Goal: Task Accomplishment & Management: Manage account settings

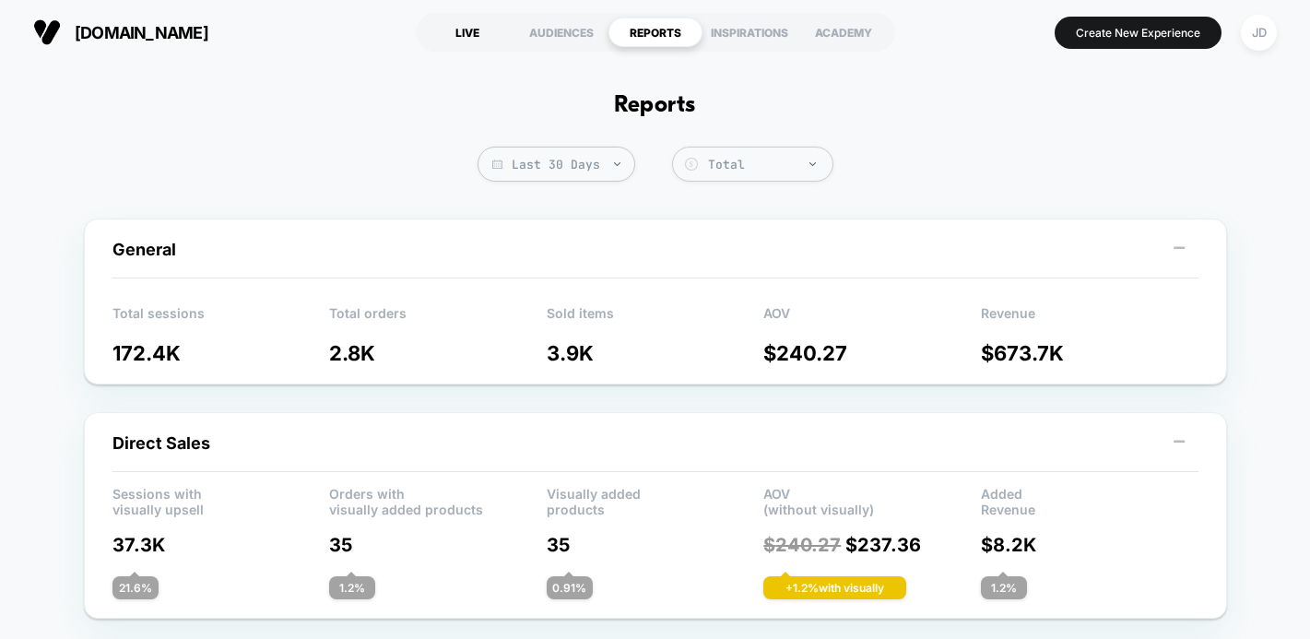
click at [442, 18] on div "LIVE" at bounding box center [467, 32] width 94 height 29
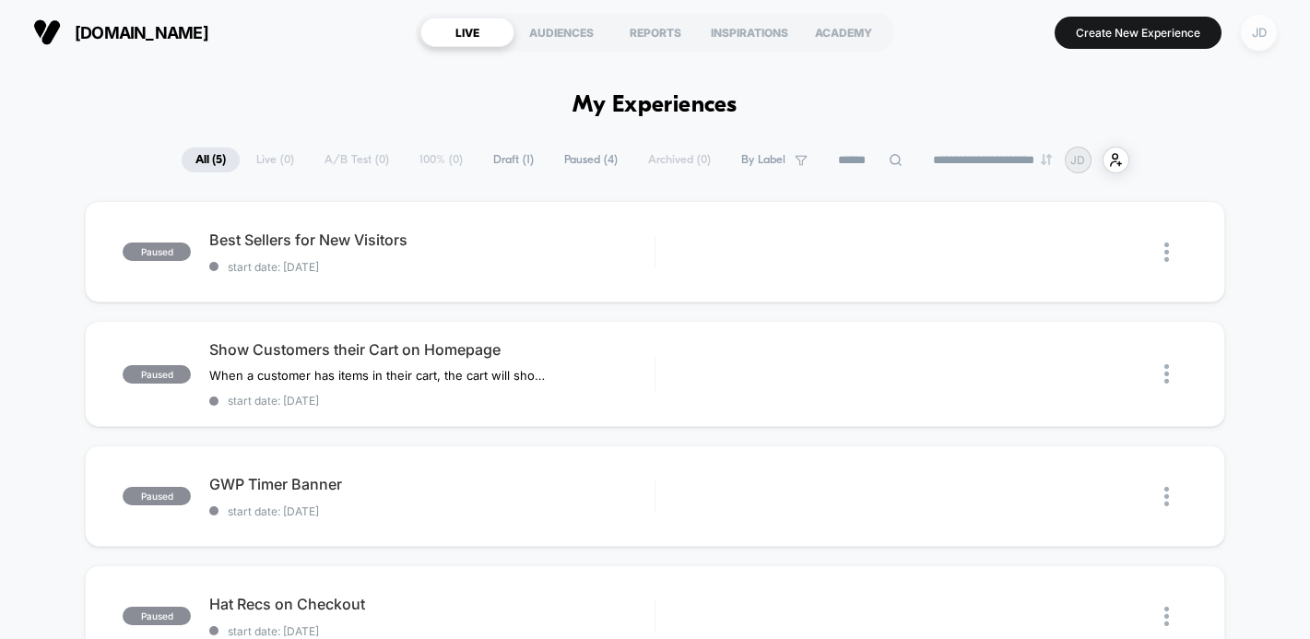
click at [1254, 30] on div "JD" at bounding box center [1259, 33] width 36 height 36
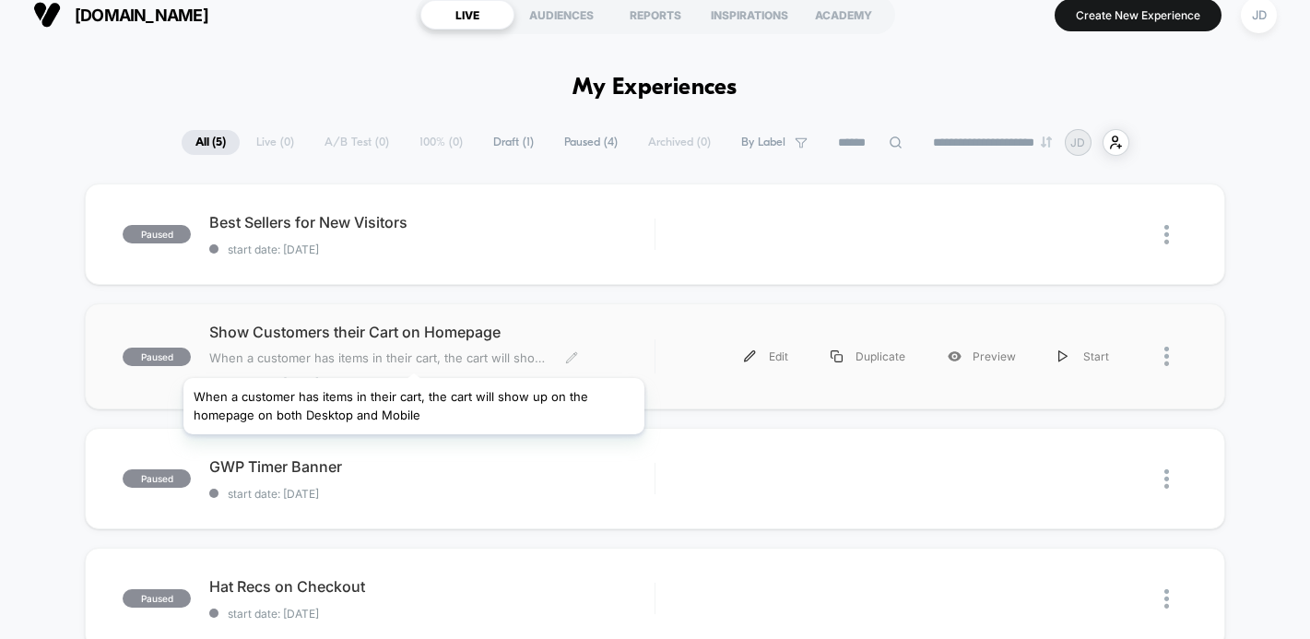
scroll to position [18, 0]
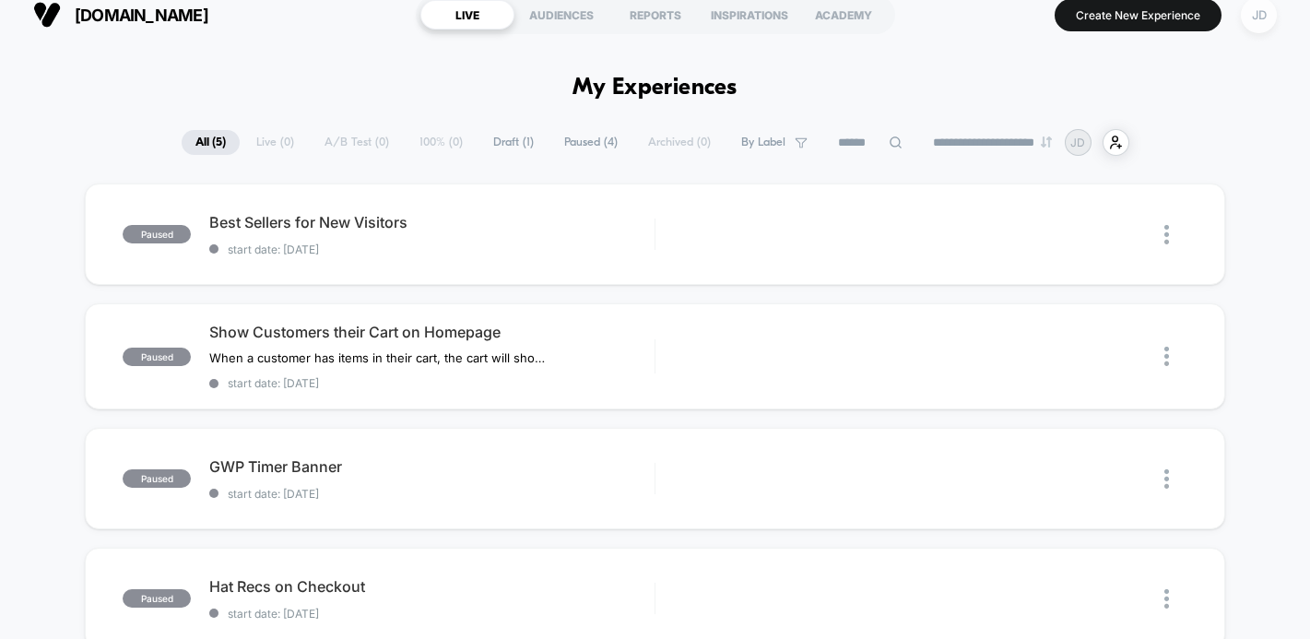
click at [1257, 23] on div "JD" at bounding box center [1259, 15] width 36 height 36
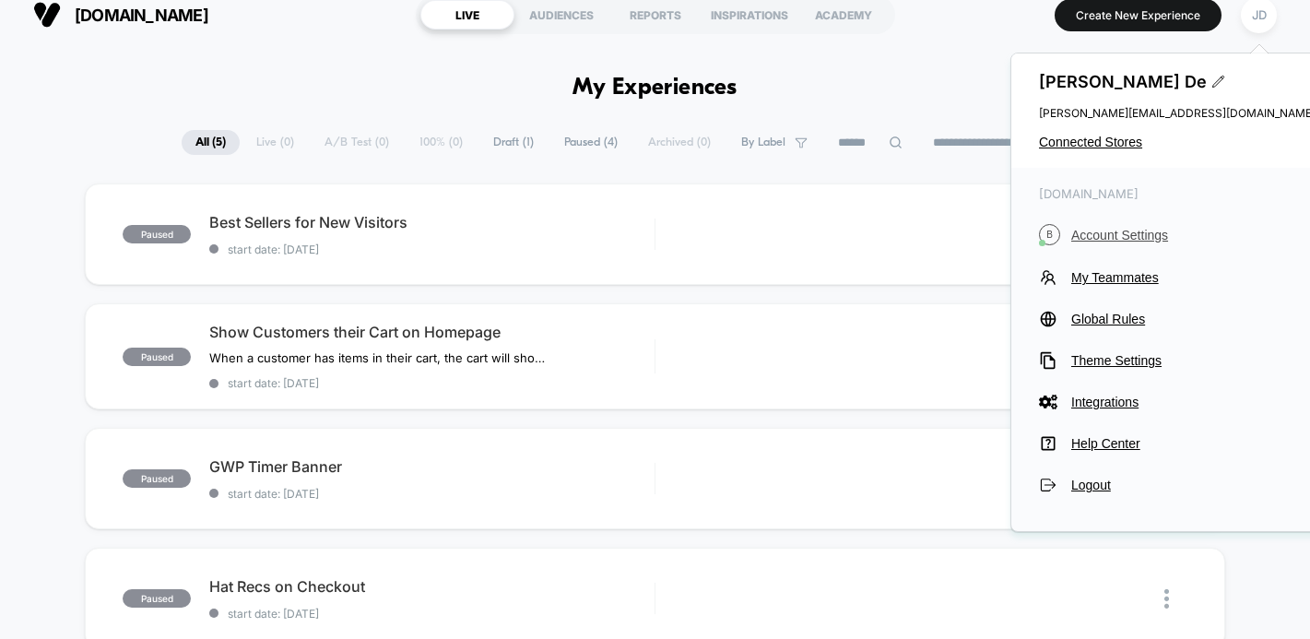
click at [1125, 232] on span "Account Settings" at bounding box center [1193, 235] width 244 height 15
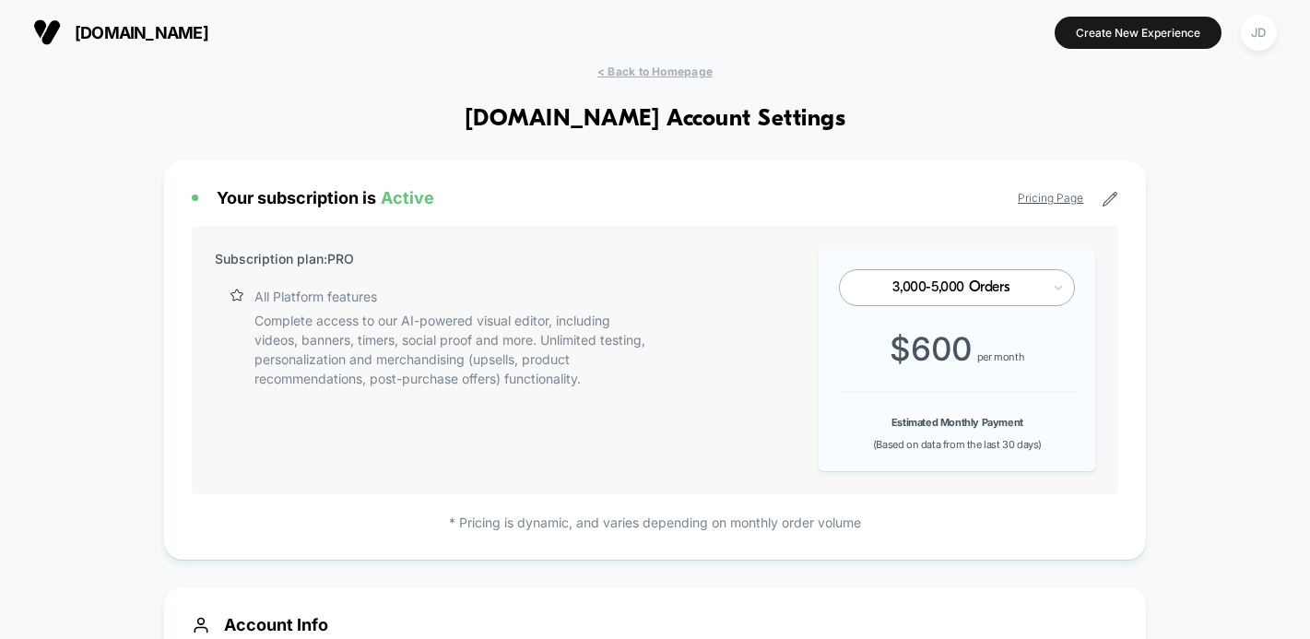
click at [1069, 200] on link "Pricing Page" at bounding box center [1050, 198] width 65 height 14
